Goal: Information Seeking & Learning: Learn about a topic

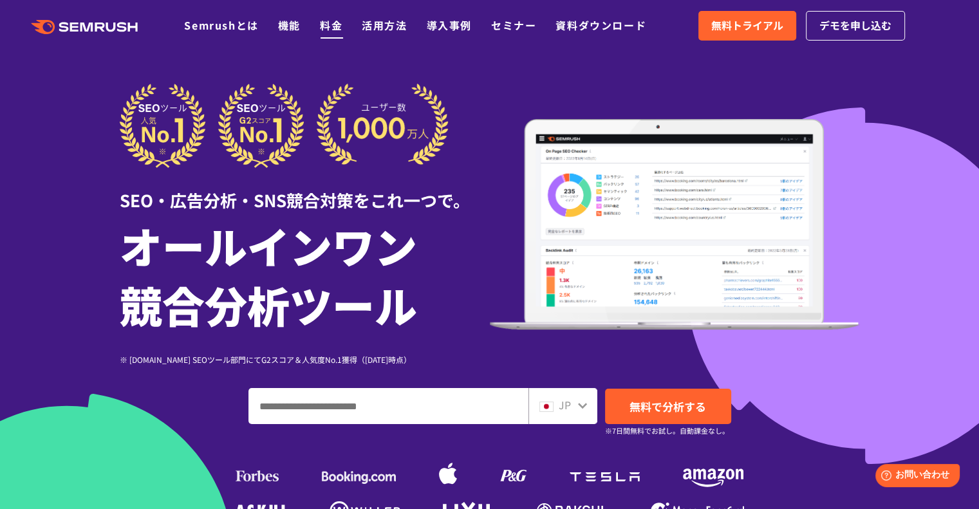
click at [327, 23] on link "料金" at bounding box center [331, 24] width 23 height 15
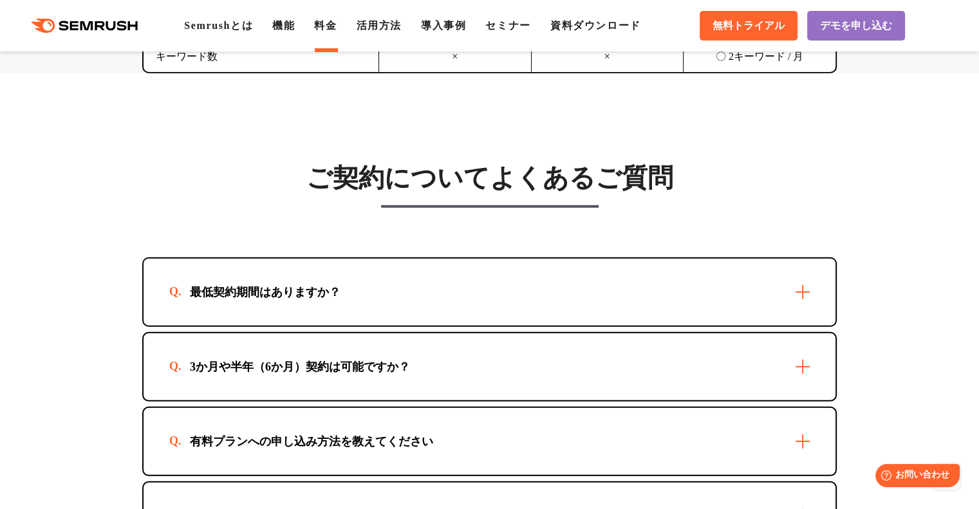
scroll to position [3670, 0]
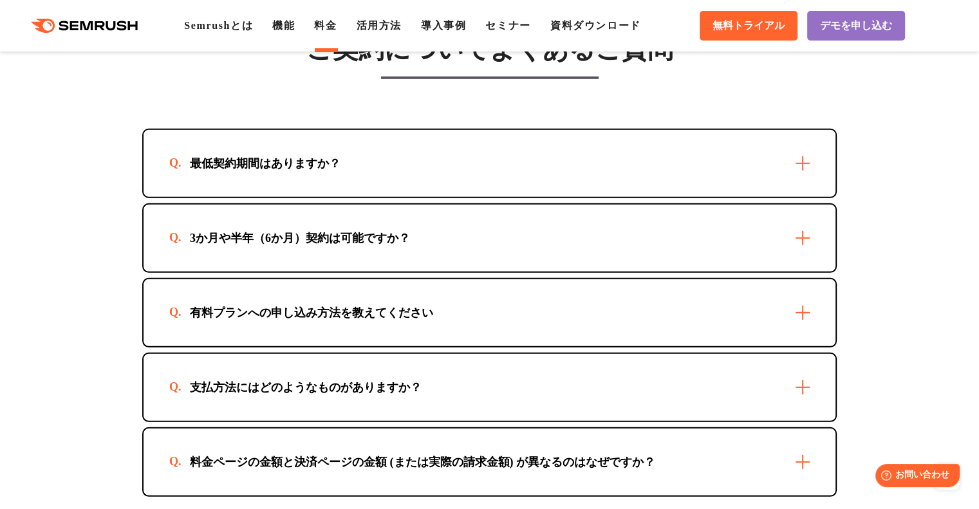
click at [703, 164] on div "最低契約期間はありますか？" at bounding box center [490, 163] width 692 height 67
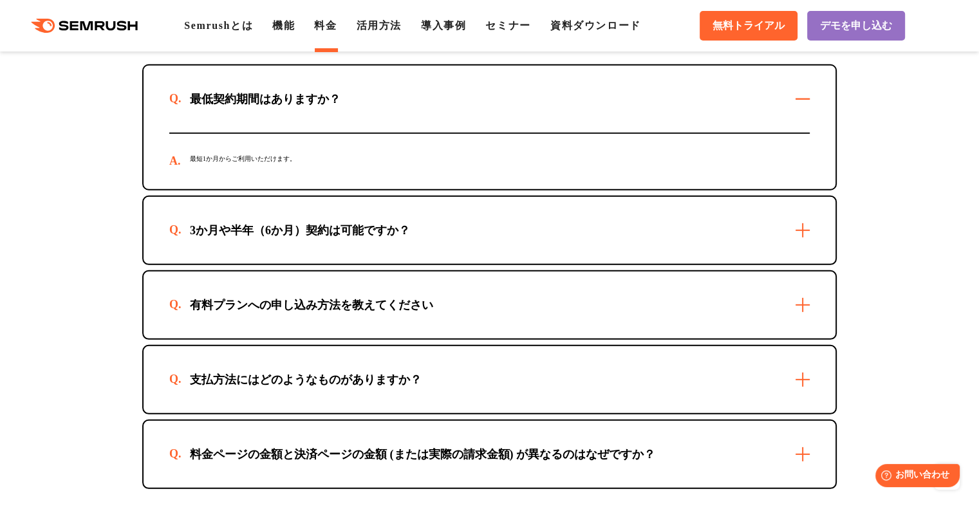
click at [686, 245] on div "3か月や半年（6か月）契約は可能ですか？" at bounding box center [490, 230] width 692 height 67
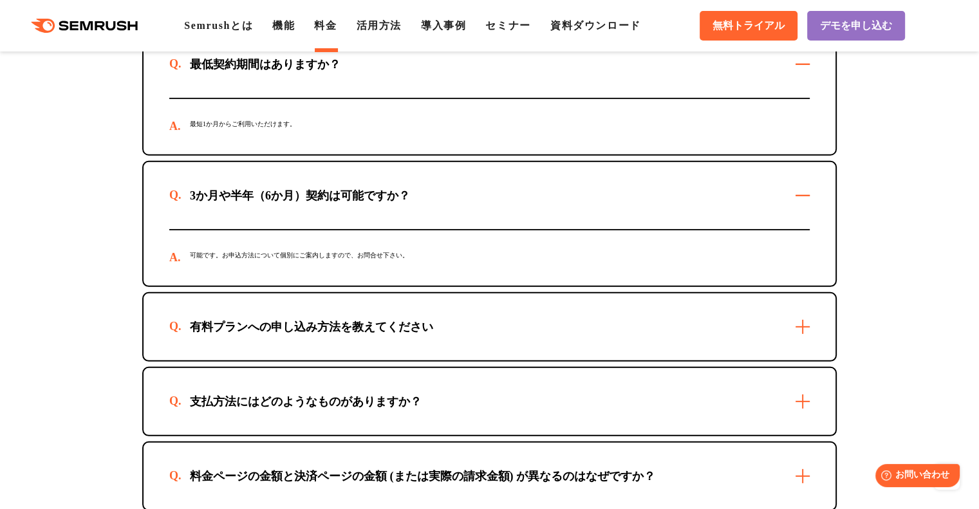
scroll to position [3799, 0]
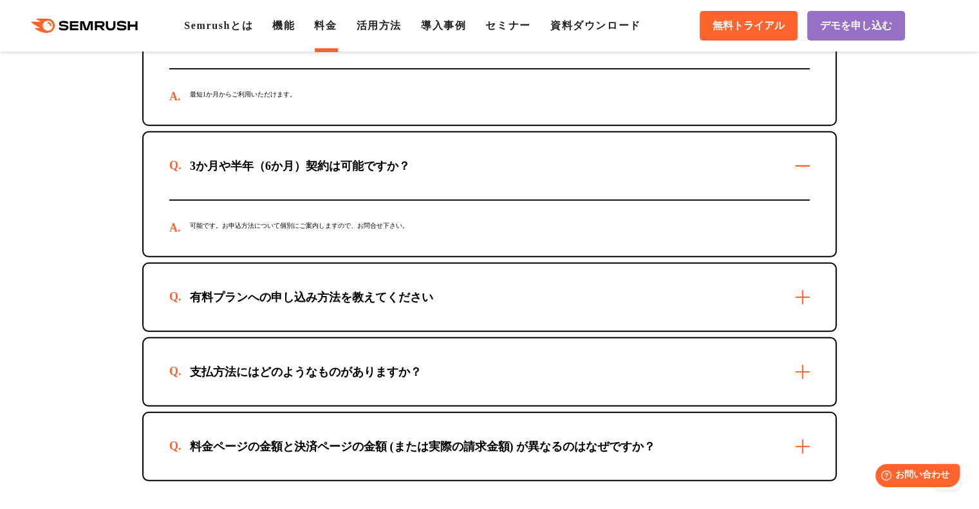
click at [675, 296] on div "有料プランへの申し込み方法を教えてください" at bounding box center [490, 297] width 692 height 67
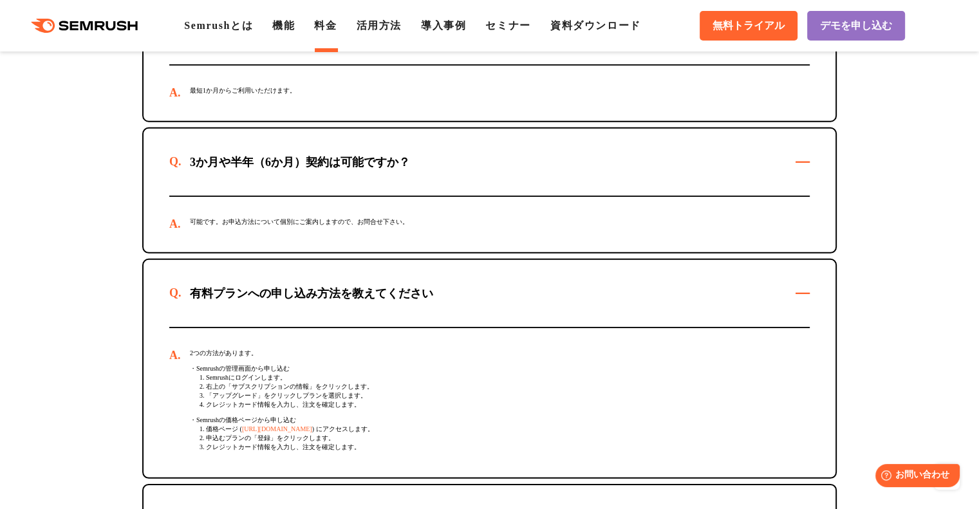
scroll to position [3928, 0]
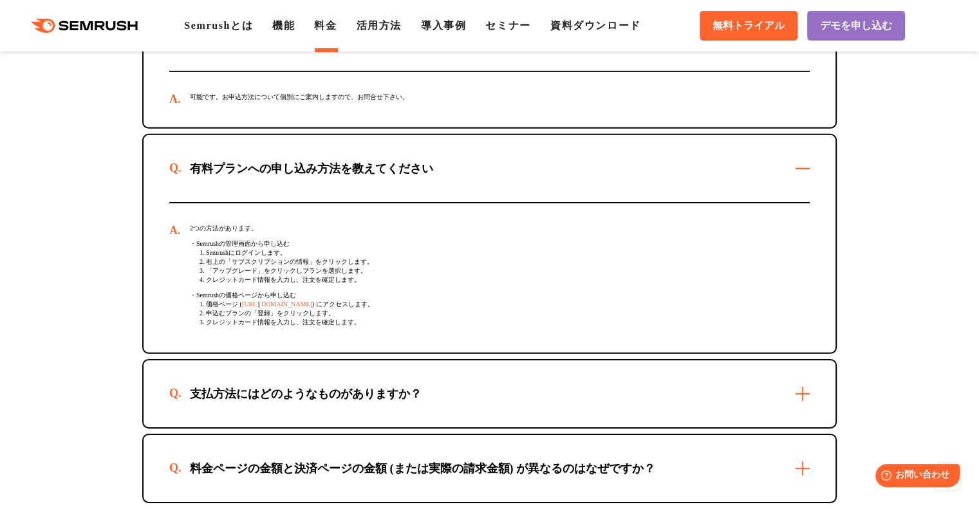
drag, startPoint x: 671, startPoint y: 428, endPoint x: 669, endPoint y: 419, distance: 8.6
click at [670, 428] on div "最低契約期間はありますか？ 最短1か月からご利用いただけます。 3か月や半年（6か月）契約は可能ですか？ 可能です。お申込方法について個別にご案内しますので、…" at bounding box center [489, 187] width 695 height 632
click at [661, 399] on div "支払方法にはどのようなものがありますか？" at bounding box center [490, 394] width 692 height 67
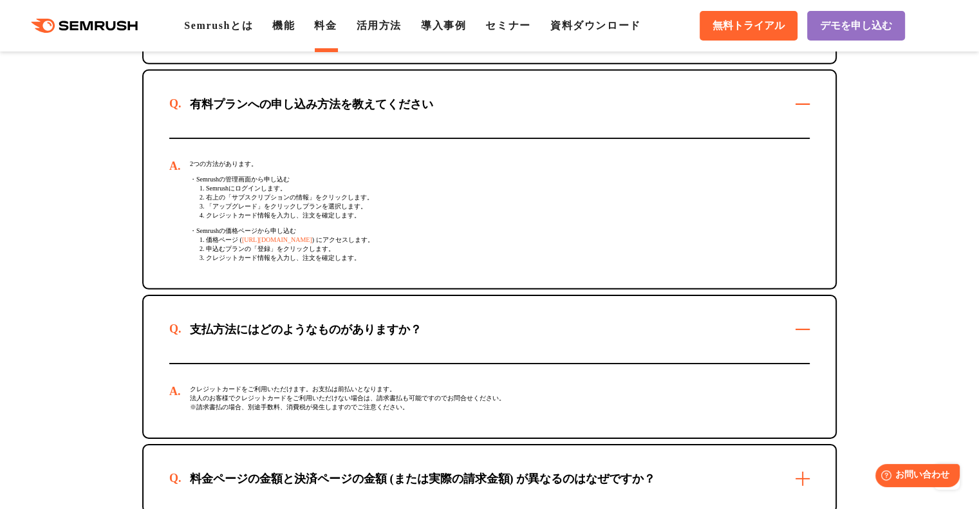
scroll to position [4057, 0]
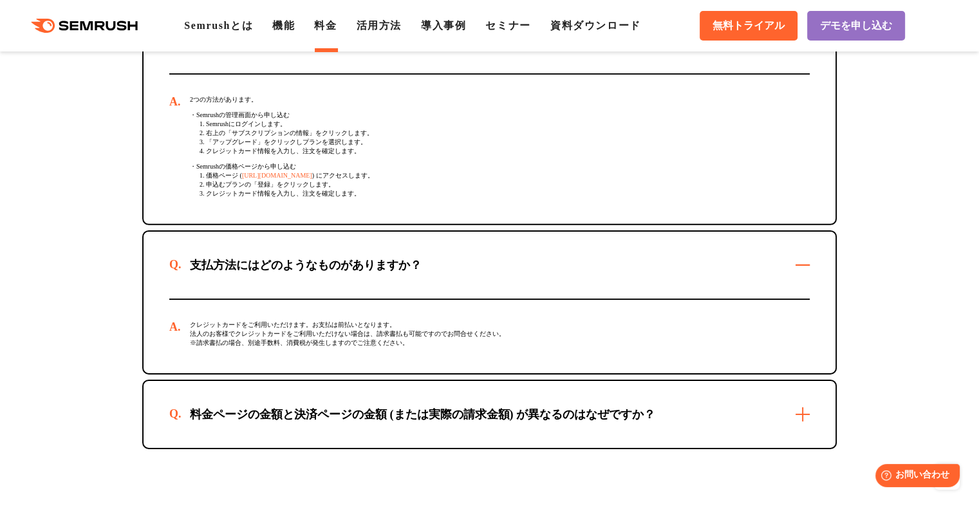
click at [655, 424] on div "料金ページの金額と決済ページの金額 (または実際の請求金額) が異なるのはなぜですか？" at bounding box center [490, 414] width 692 height 67
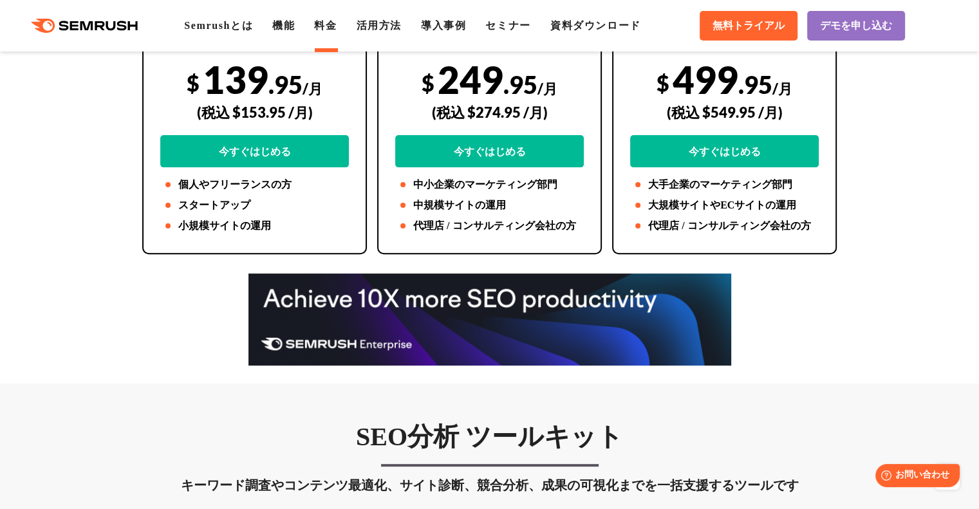
scroll to position [322, 0]
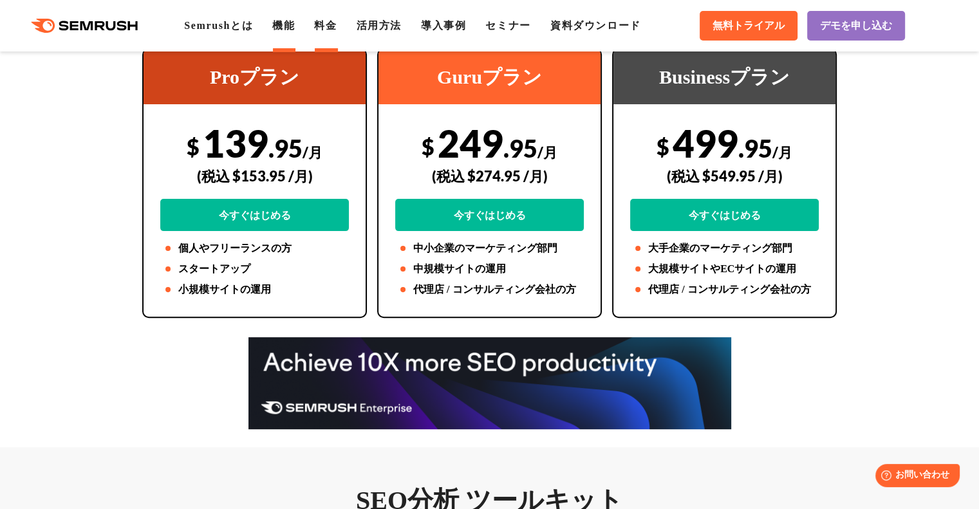
click at [291, 25] on link "機能" at bounding box center [283, 25] width 23 height 11
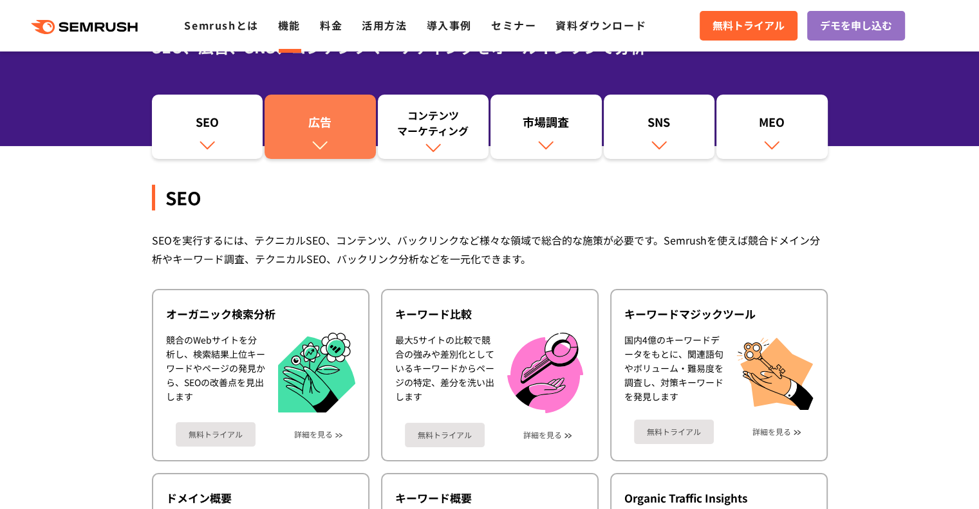
click at [317, 144] on img at bounding box center [320, 145] width 17 height 17
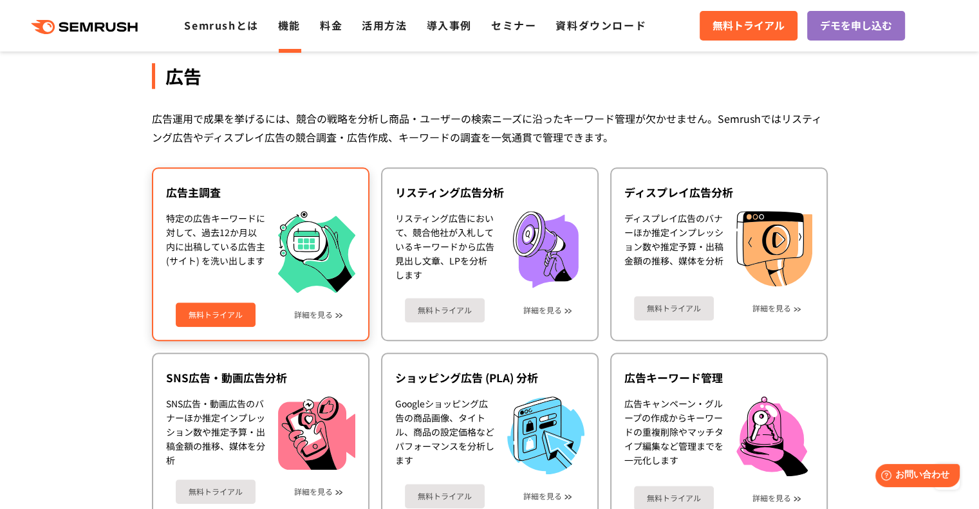
click at [306, 301] on div "無料トライアル 詳細を見る" at bounding box center [260, 310] width 189 height 34
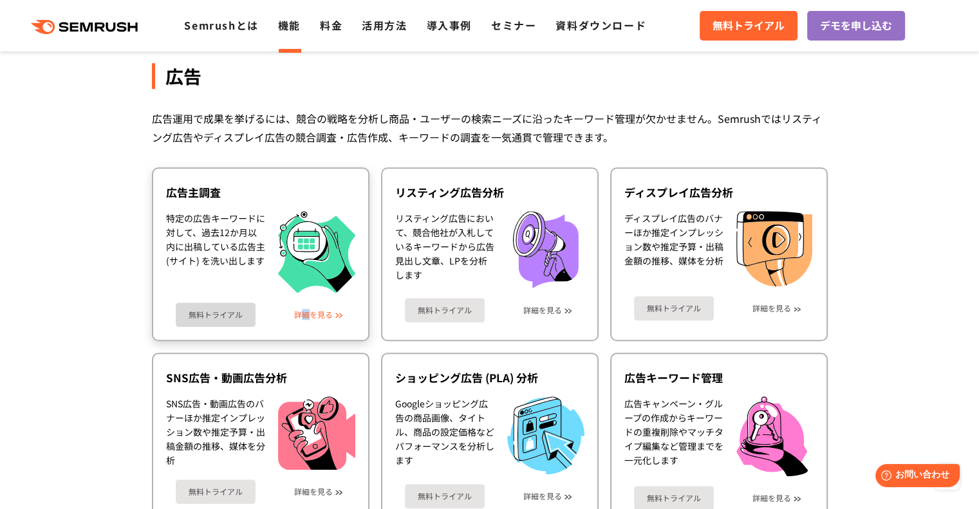
click at [304, 310] on link "詳細を見る" at bounding box center [313, 314] width 39 height 9
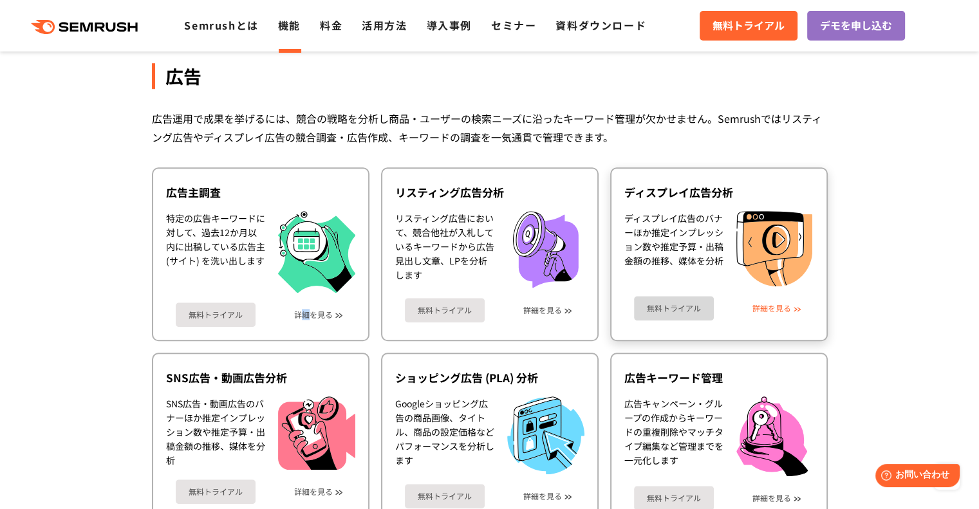
click at [765, 304] on link "詳細を見る" at bounding box center [772, 308] width 39 height 9
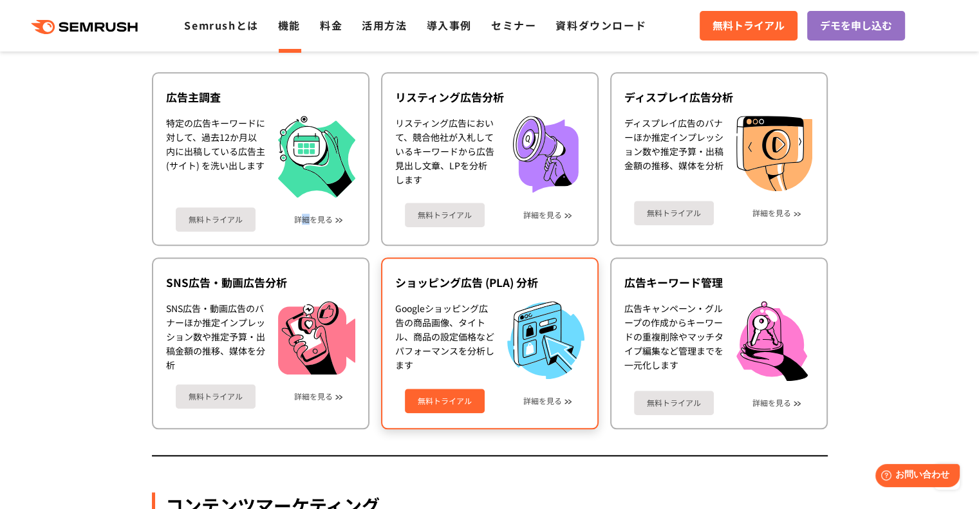
scroll to position [1206, 0]
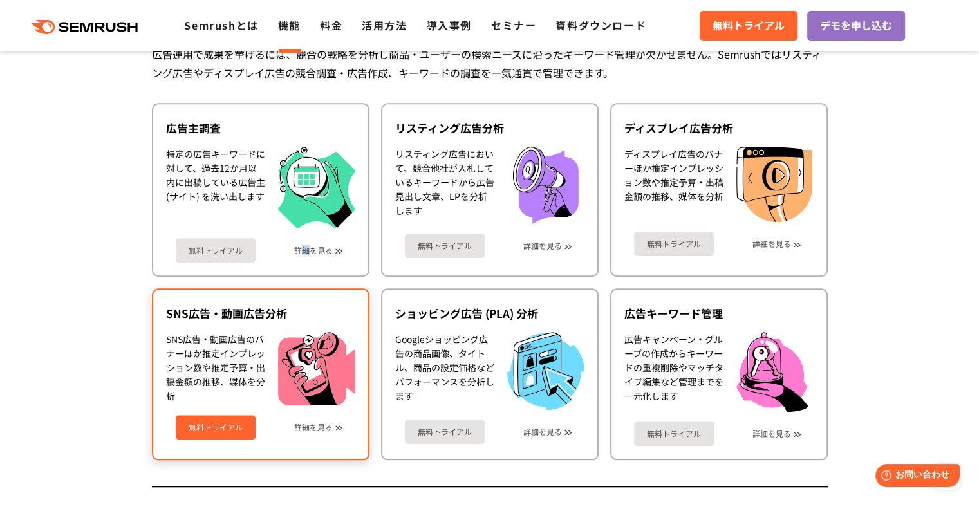
click at [220, 415] on link "無料トライアル" at bounding box center [216, 427] width 80 height 24
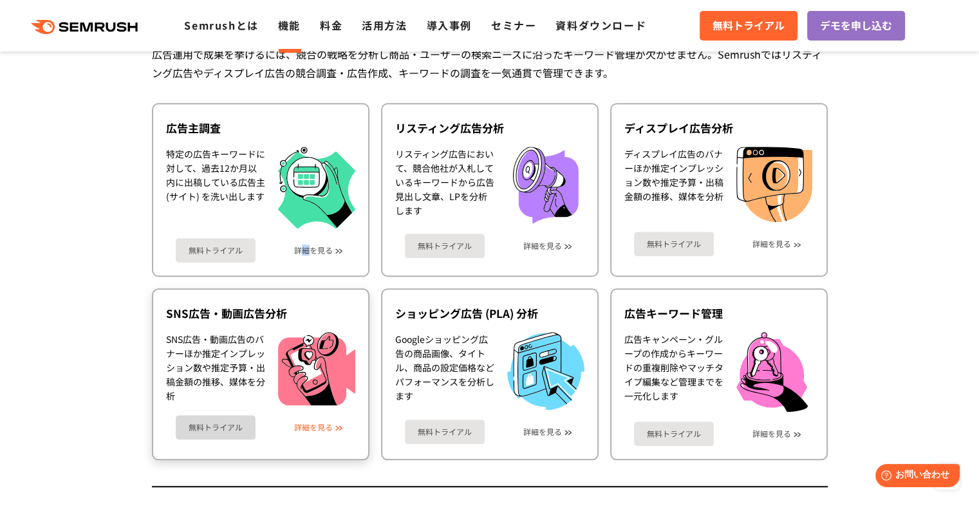
click at [333, 423] on link "詳細を見る" at bounding box center [313, 427] width 39 height 9
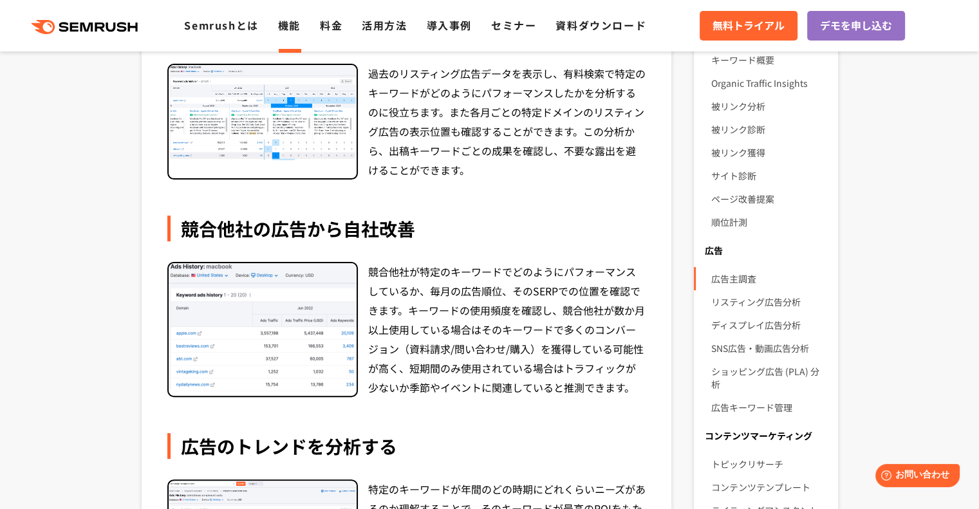
scroll to position [193, 0]
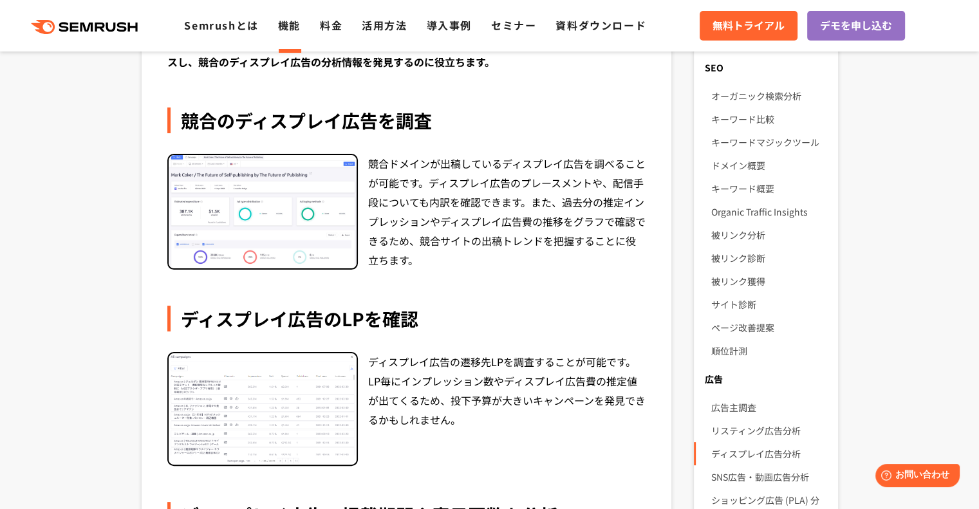
scroll to position [258, 0]
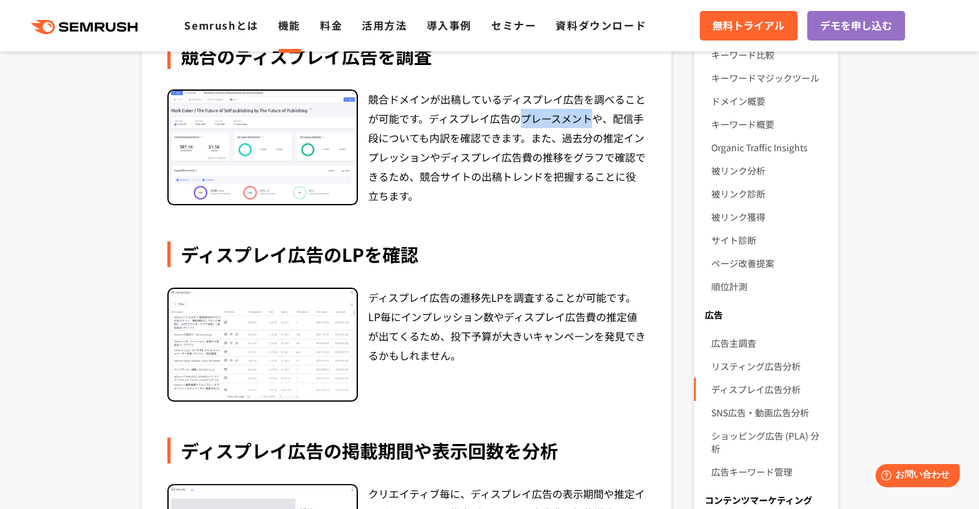
drag, startPoint x: 519, startPoint y: 117, endPoint x: 591, endPoint y: 123, distance: 72.4
click at [591, 123] on div "競合ドメインが出稿しているディスプレイ広告を調べることが可能です。ディスプレイ広告のプレースメントや、配信手段についても内訳を確認できます。また、過去分の推定…" at bounding box center [507, 148] width 278 height 116
drag, startPoint x: 587, startPoint y: 227, endPoint x: 580, endPoint y: 224, distance: 8.1
click at [585, 227] on div "50,000のディスプレイ広告パブリッシャーと30か国をカバーするディスプレイチャネルデータにアクセスし、競合のディスプレイ広告の分析情報を発見するのに役立ち…" at bounding box center [406, 420] width 479 height 905
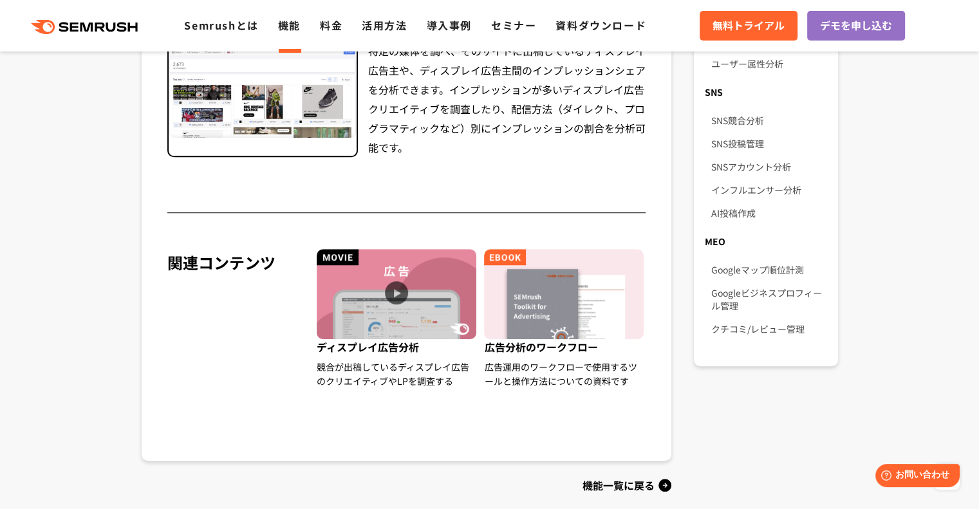
scroll to position [837, 0]
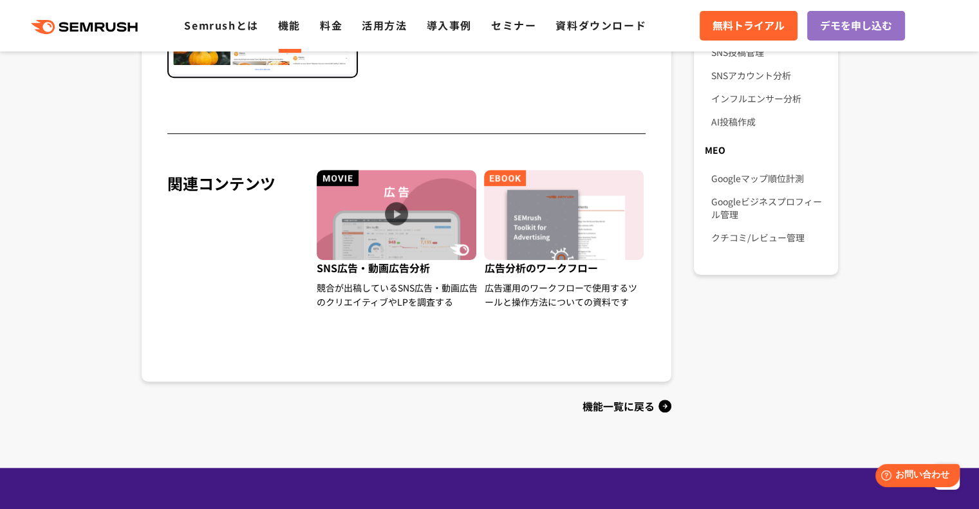
scroll to position [1095, 0]
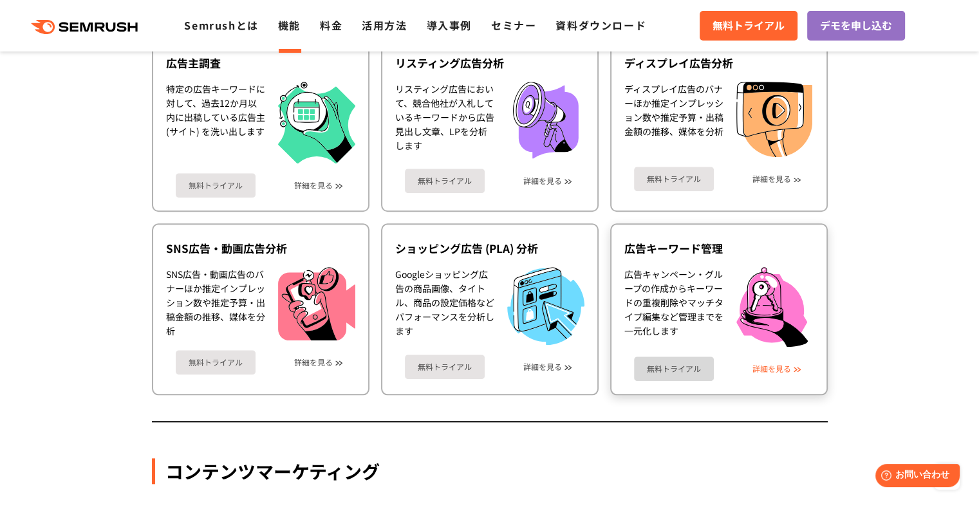
click at [782, 364] on link "詳細を見る" at bounding box center [772, 368] width 39 height 9
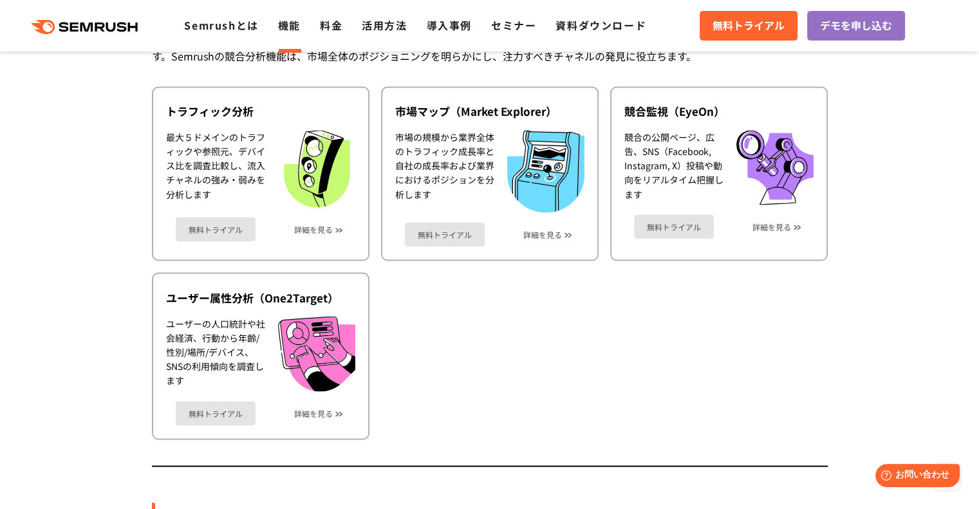
scroll to position [2173, 0]
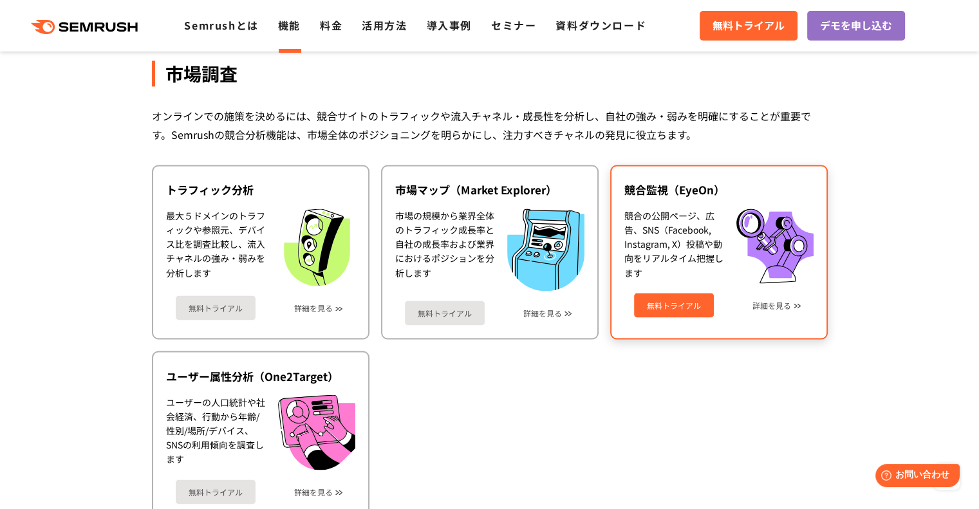
click at [665, 311] on div "競合監視（EyeOn） 競合の公開ページ、広告、SNS（Facebook, Instagram, X）投稿や動向をリアルタイム把握します 無料トライアル 詳細…" at bounding box center [719, 252] width 218 height 174
click at [661, 297] on link "無料トライアル" at bounding box center [674, 305] width 80 height 24
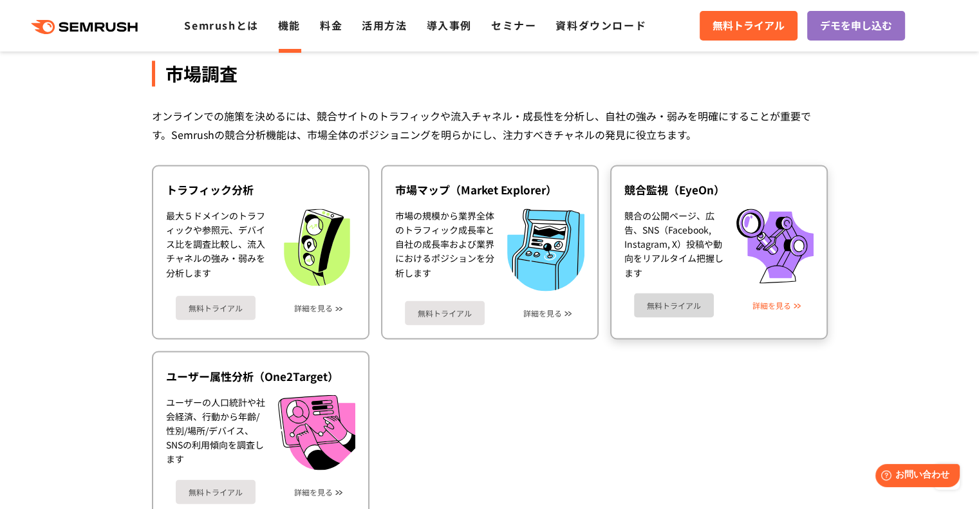
click at [783, 301] on link "詳細を見る" at bounding box center [772, 305] width 39 height 9
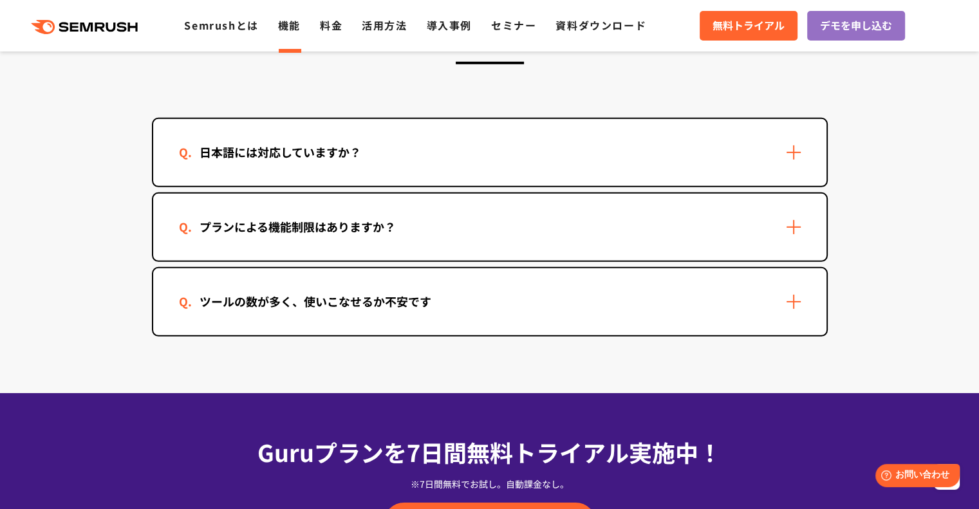
scroll to position [3799, 0]
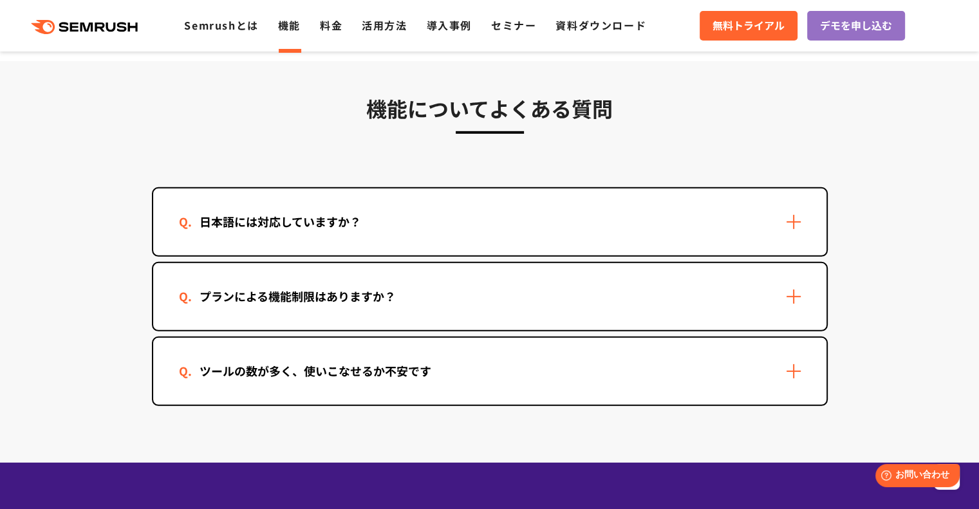
click at [707, 342] on div "ツールの数が多く、使いこなせるか不安です" at bounding box center [490, 371] width 674 height 67
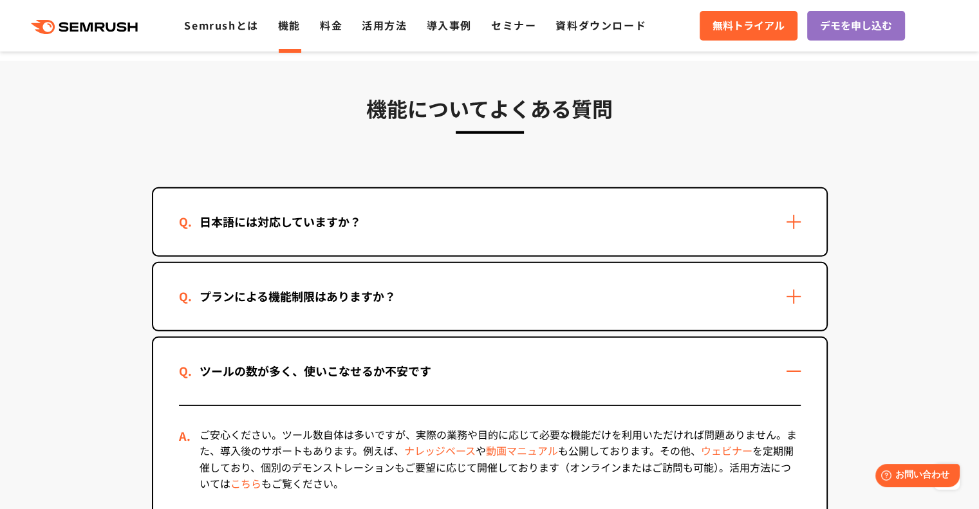
click at [780, 283] on div "プランによる機能制限はありますか？" at bounding box center [490, 296] width 674 height 67
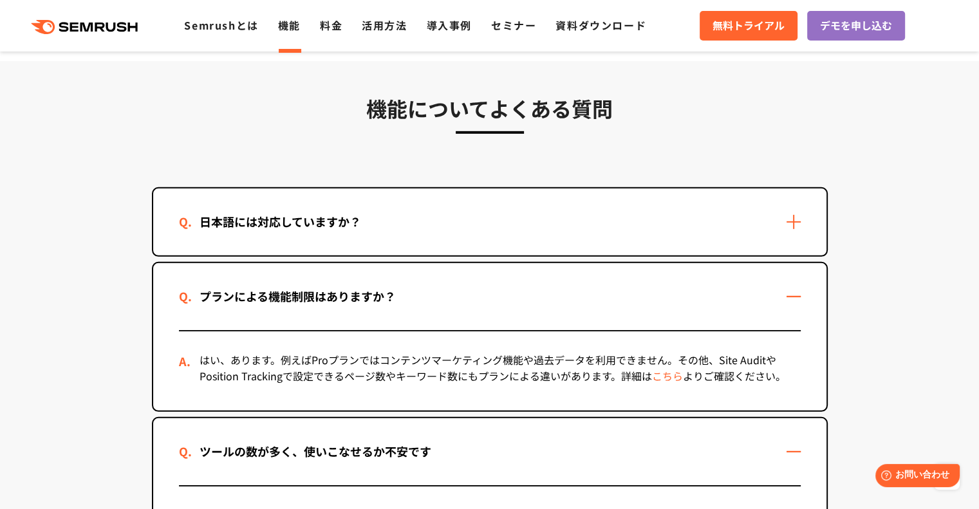
click at [773, 227] on div "日本語には対応していますか？" at bounding box center [490, 222] width 674 height 67
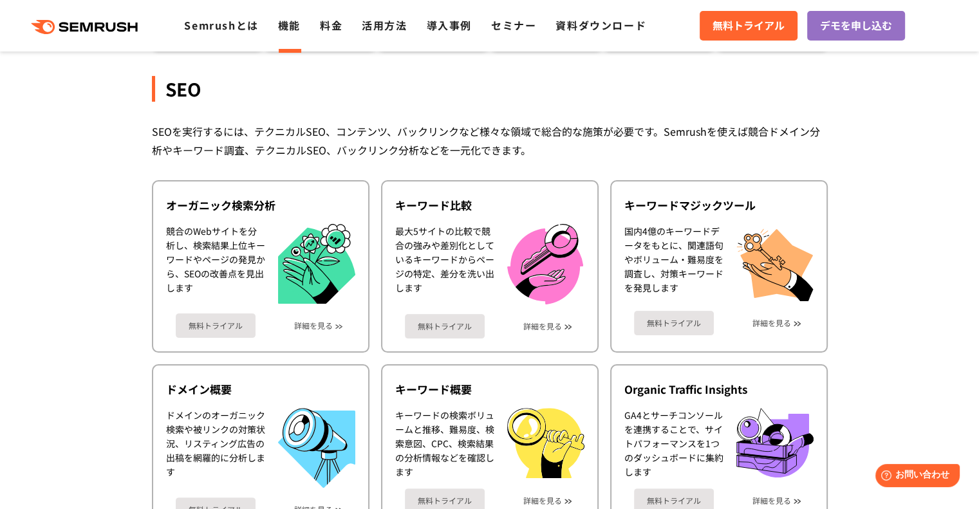
scroll to position [258, 0]
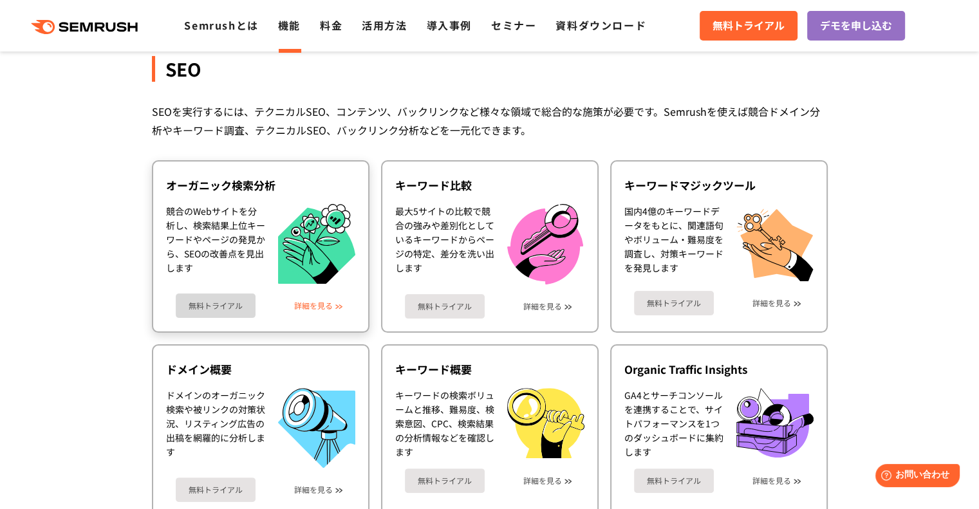
click at [322, 308] on link "詳細を見る" at bounding box center [313, 305] width 39 height 9
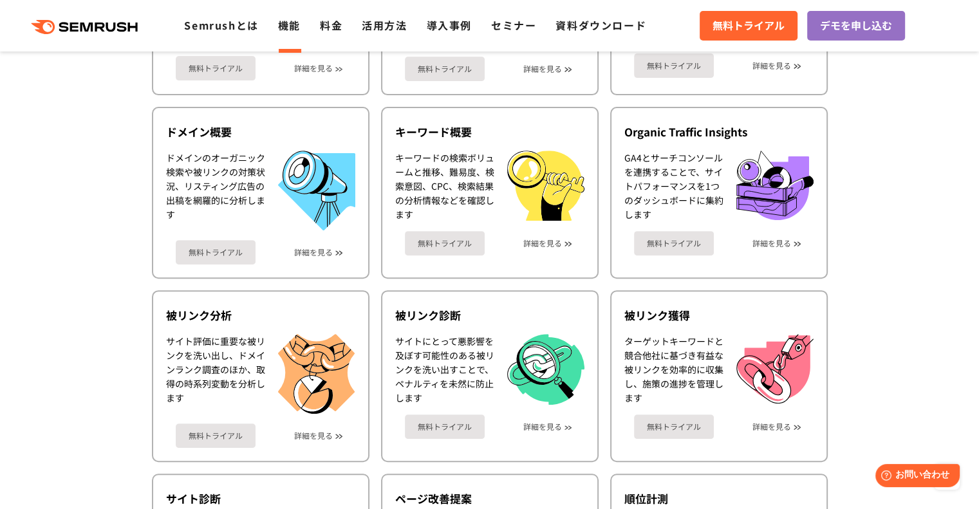
scroll to position [515, 0]
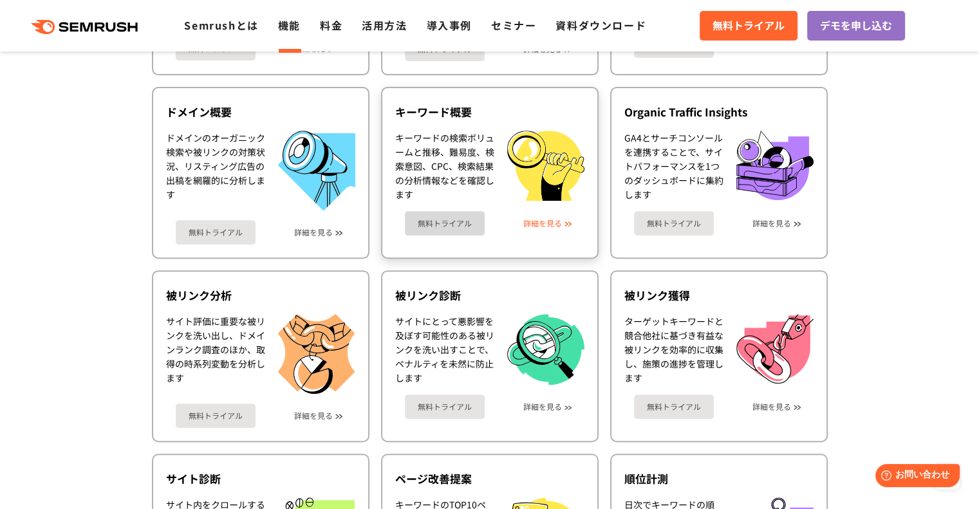
click at [546, 221] on link "詳細を見る" at bounding box center [542, 223] width 39 height 9
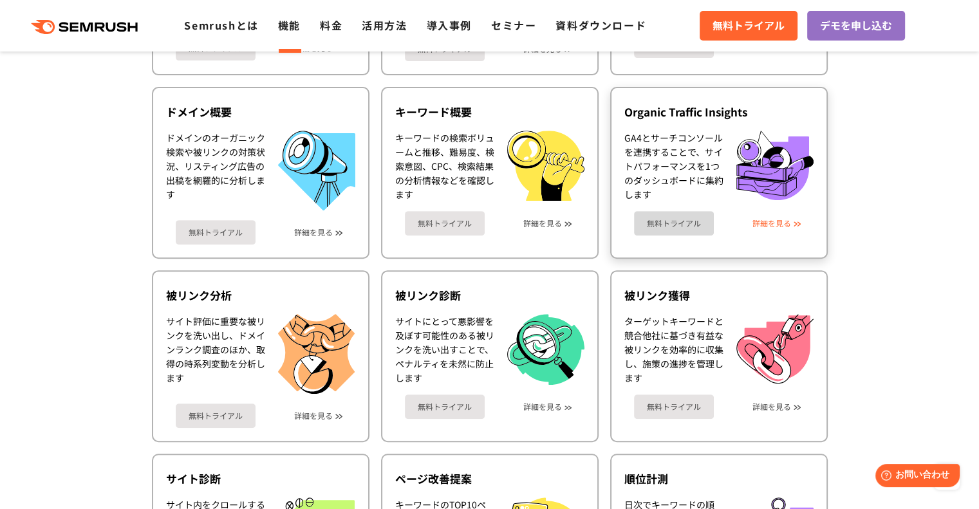
click at [788, 222] on link "詳細を見る" at bounding box center [772, 223] width 39 height 9
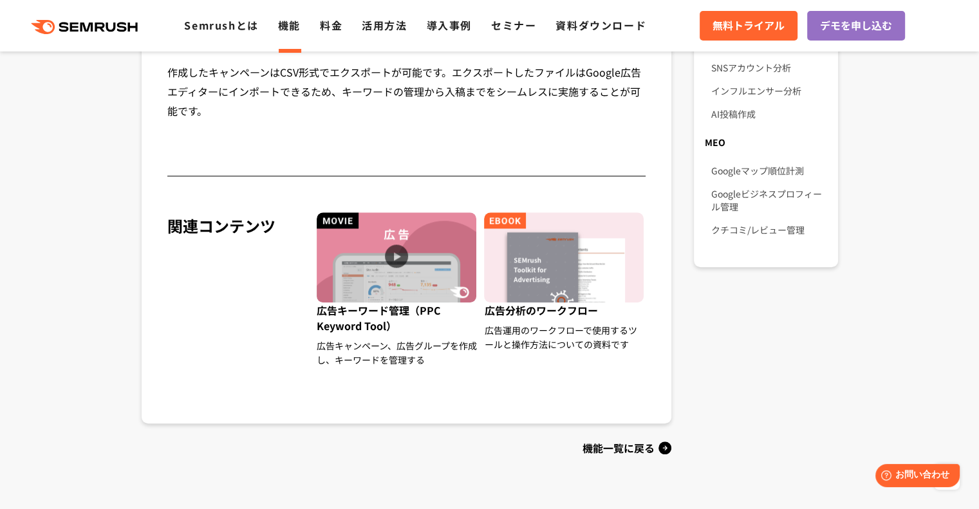
scroll to position [966, 0]
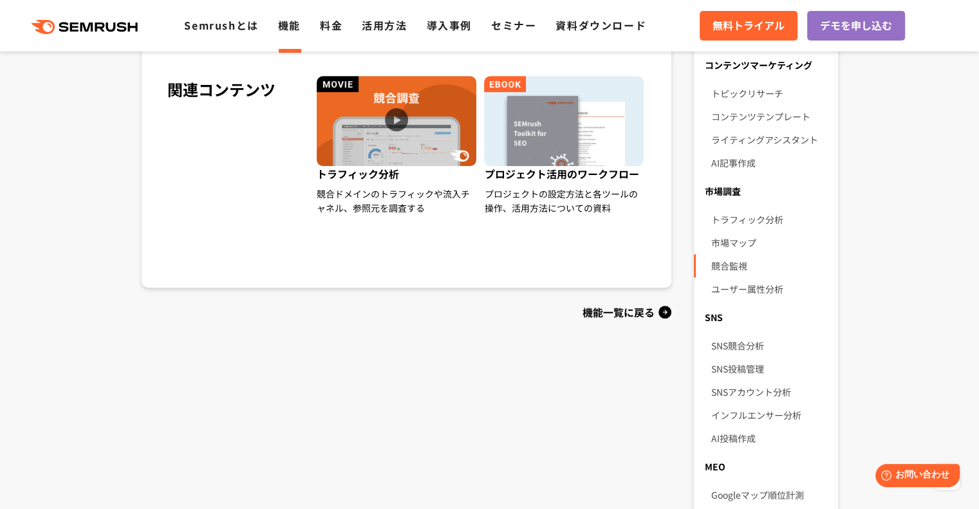
scroll to position [708, 0]
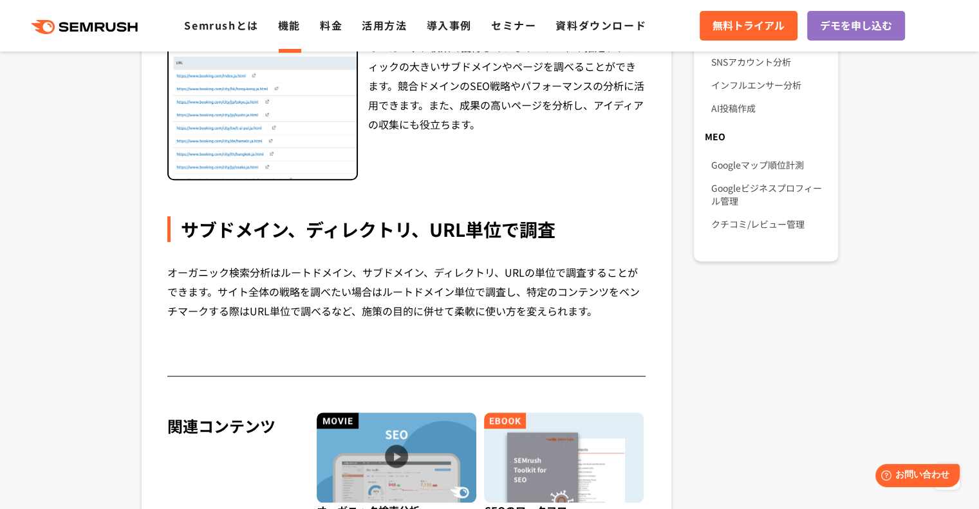
scroll to position [1030, 0]
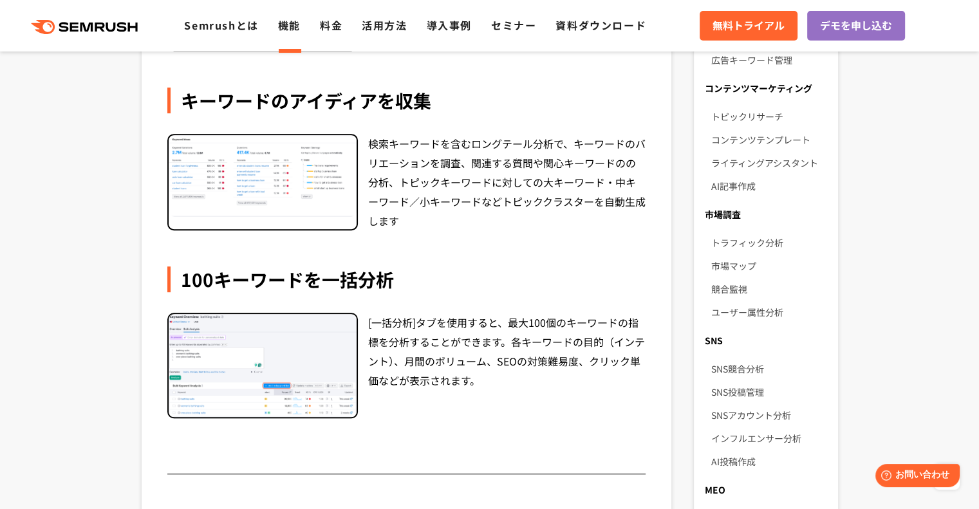
scroll to position [773, 0]
